Goal: Task Accomplishment & Management: Complete application form

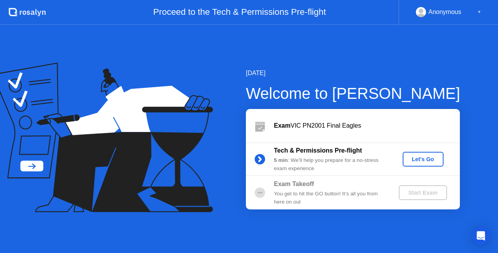
click at [422, 159] on div "Let's Go" at bounding box center [423, 159] width 35 height 6
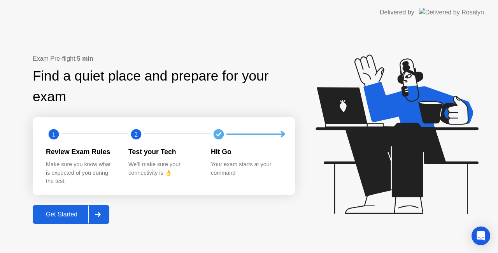
click at [100, 217] on div at bounding box center [97, 215] width 19 height 18
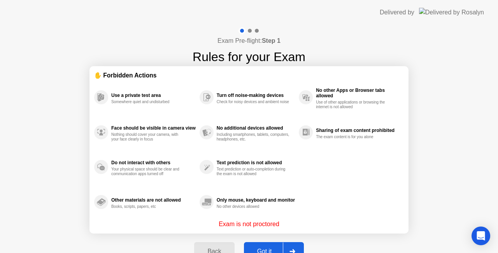
click at [266, 248] on div "Got it" at bounding box center [265, 251] width 37 height 7
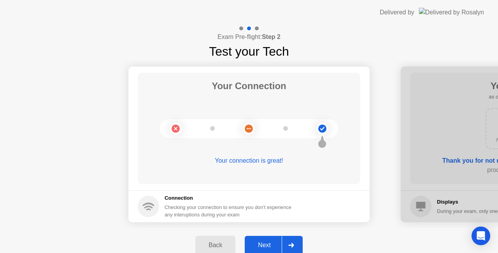
click at [288, 246] on div at bounding box center [291, 245] width 19 height 18
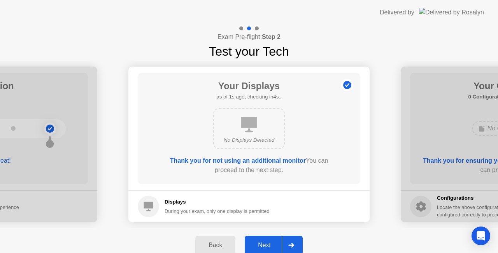
click at [288, 246] on div at bounding box center [291, 245] width 19 height 18
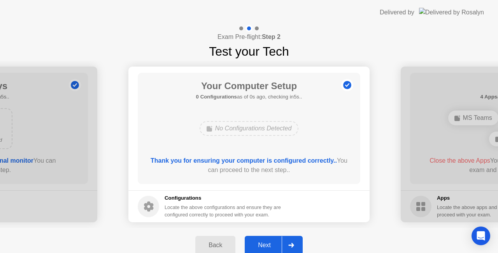
click at [288, 246] on div at bounding box center [291, 245] width 19 height 18
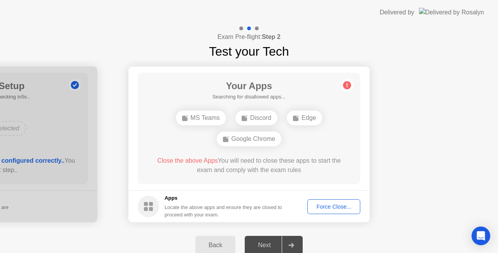
click at [288, 246] on div at bounding box center [291, 245] width 19 height 18
click at [286, 245] on div at bounding box center [291, 245] width 19 height 18
click at [347, 206] on div "Force Close..." at bounding box center [334, 207] width 48 height 6
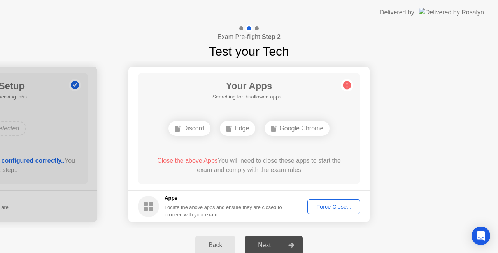
click at [325, 207] on div "Force Close..." at bounding box center [334, 207] width 48 height 6
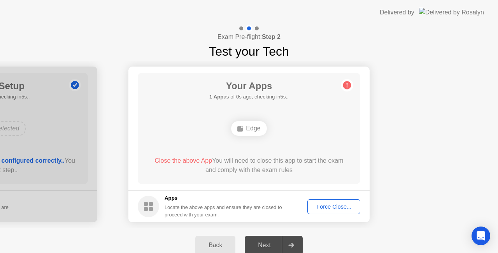
click at [327, 204] on div "Force Close..." at bounding box center [334, 207] width 48 height 6
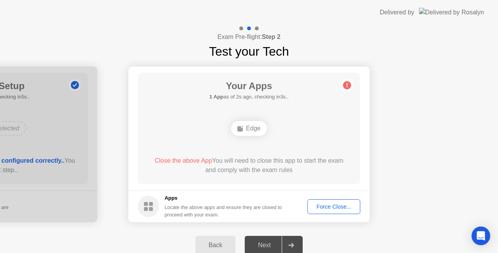
click at [315, 208] on div "Force Close..." at bounding box center [334, 207] width 48 height 6
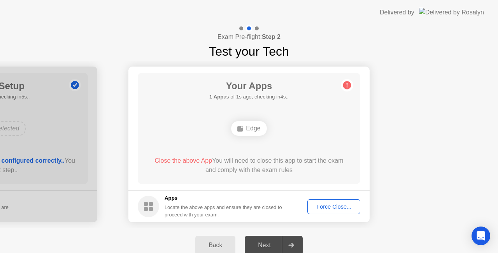
click at [330, 206] on div "Force Close..." at bounding box center [334, 207] width 48 height 6
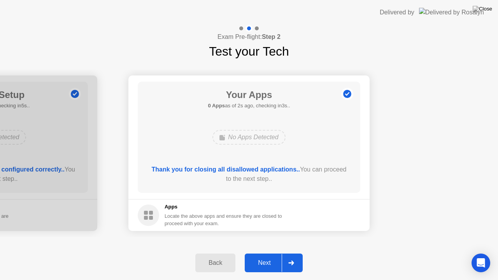
click at [296, 253] on div "Back Next" at bounding box center [249, 263] width 498 height 34
click at [295, 253] on div at bounding box center [291, 263] width 19 height 18
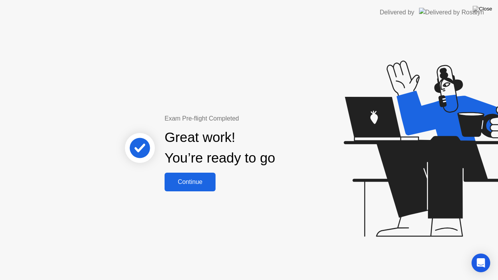
click at [208, 181] on div "Continue" at bounding box center [190, 182] width 46 height 7
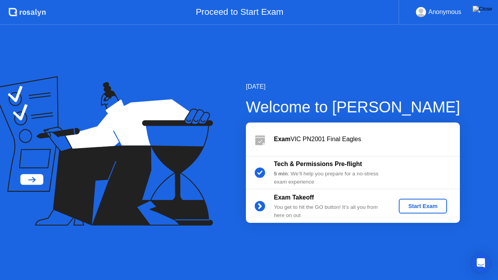
click at [426, 204] on div "Start Exam" at bounding box center [423, 206] width 42 height 6
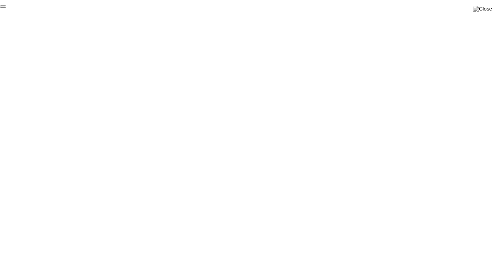
click at [6, 8] on button "End Proctoring Session" at bounding box center [3, 6] width 6 height 2
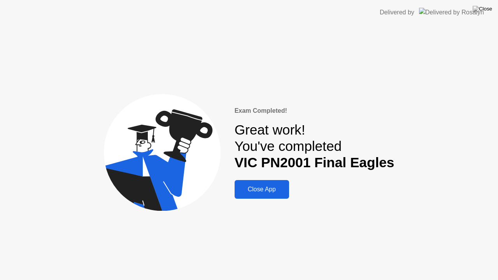
click at [267, 190] on div "Close App" at bounding box center [262, 189] width 50 height 7
